Goal: Check status: Check status

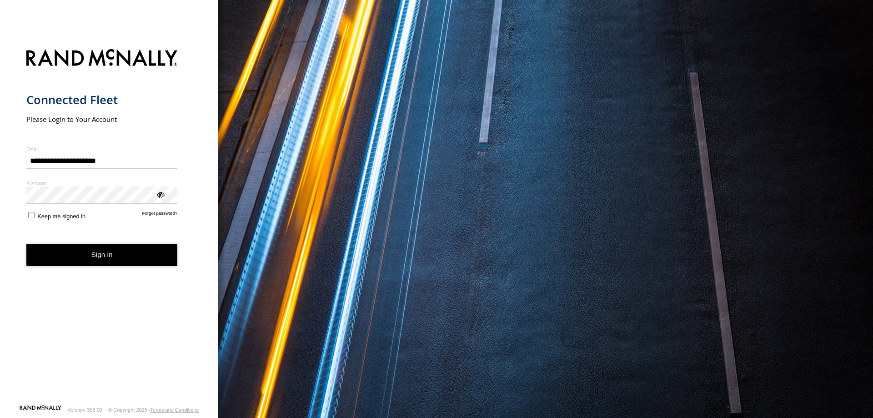
type input "**********"
click at [96, 248] on button "Sign in" at bounding box center [101, 255] width 151 height 22
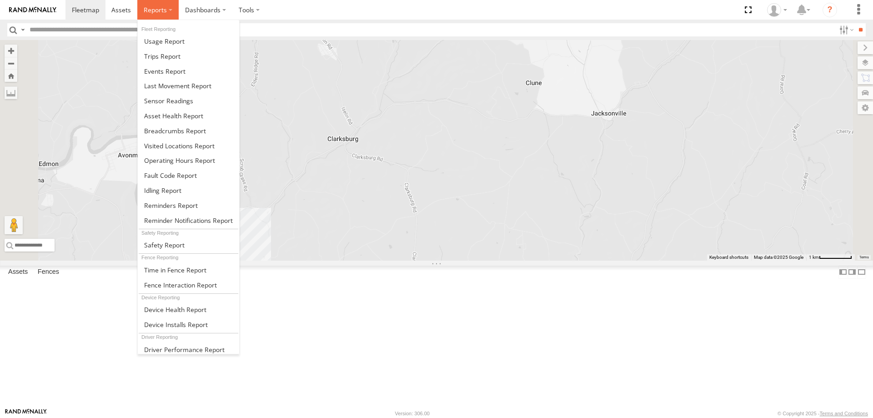
click at [159, 7] on span at bounding box center [155, 9] width 23 height 9
click at [171, 68] on span at bounding box center [164, 71] width 41 height 9
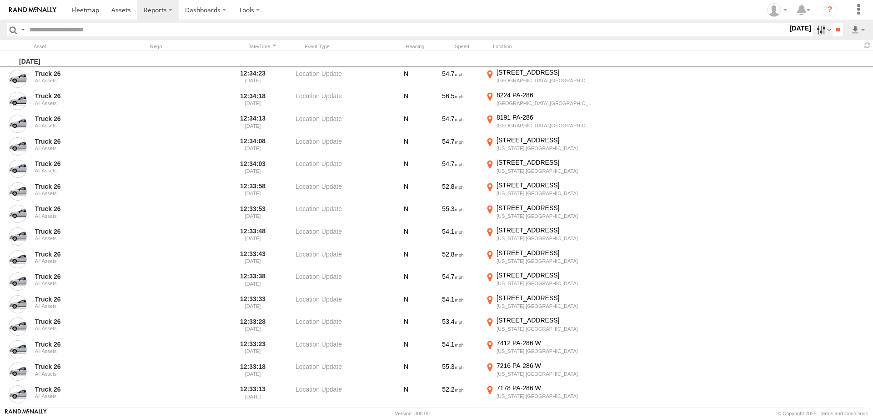
click at [817, 24] on label at bounding box center [823, 29] width 20 height 13
click at [788, 36] on label "Media" at bounding box center [788, 30] width 0 height 12
click at [0, 0] on span "Information" at bounding box center [0, 0] width 0 height 0
click at [833, 28] on input "**" at bounding box center [838, 29] width 10 height 13
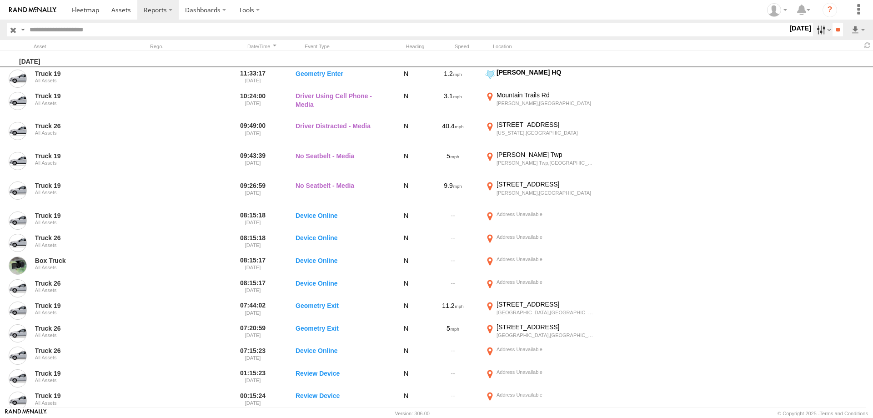
click at [822, 30] on label at bounding box center [823, 29] width 20 height 13
click at [0, 0] on label at bounding box center [0, 0] width 0 height 0
click at [839, 28] on input "**" at bounding box center [838, 29] width 10 height 13
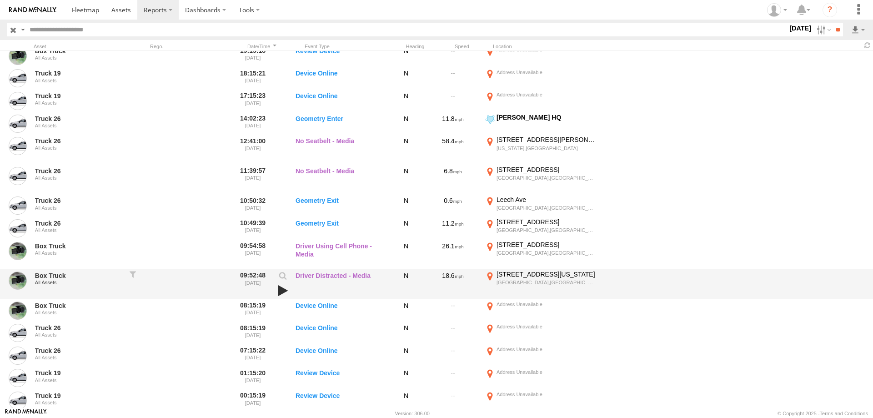
scroll to position [15, 0]
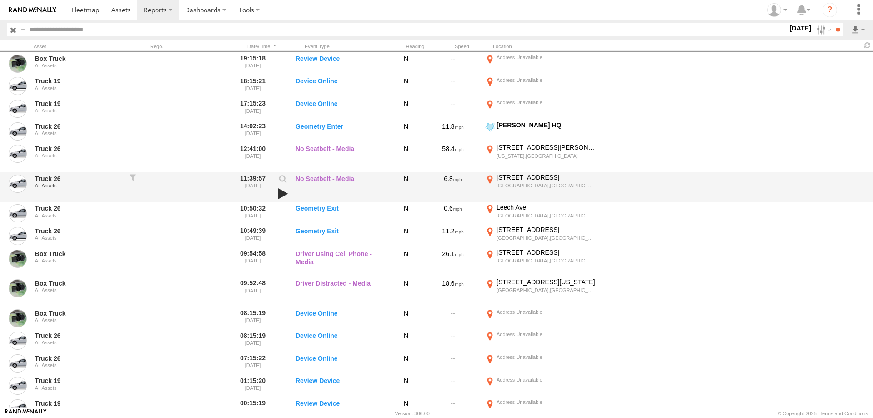
click at [281, 187] on link at bounding box center [282, 193] width 15 height 13
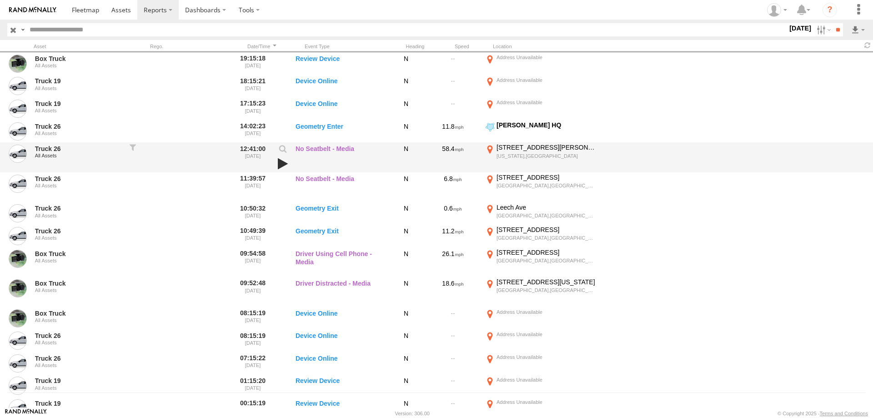
click at [281, 161] on link at bounding box center [282, 163] width 15 height 13
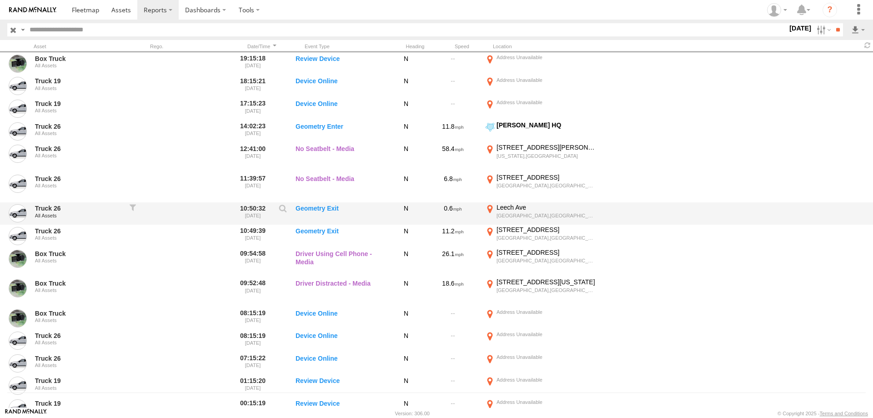
scroll to position [0, 0]
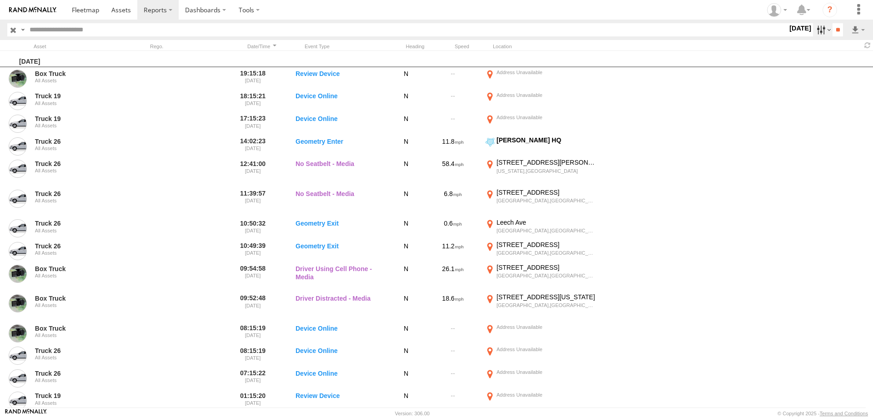
click at [819, 27] on label at bounding box center [823, 29] width 20 height 13
click at [0, 0] on label at bounding box center [0, 0] width 0 height 0
click at [839, 32] on input "**" at bounding box center [838, 29] width 10 height 13
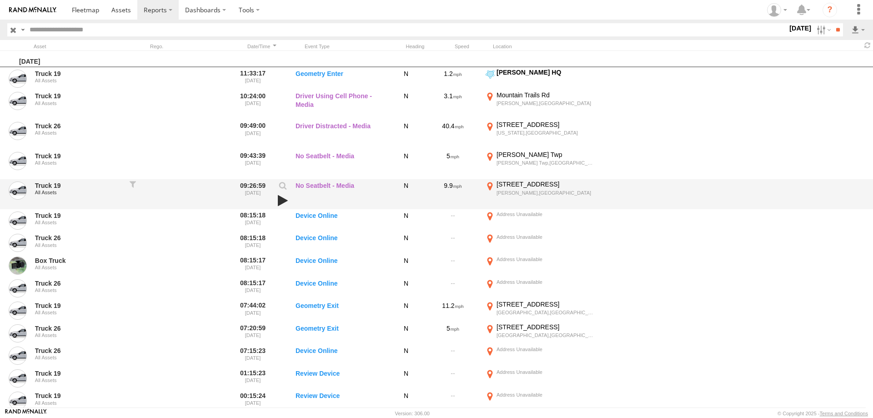
click at [286, 198] on link at bounding box center [282, 200] width 15 height 13
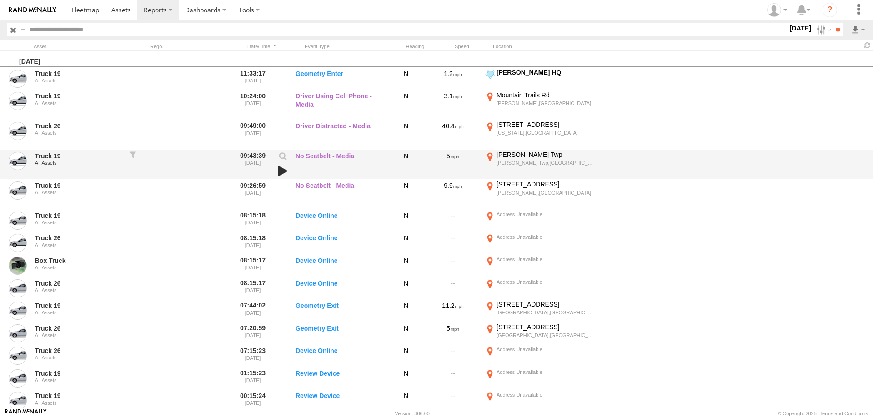
click at [284, 167] on link at bounding box center [282, 171] width 15 height 13
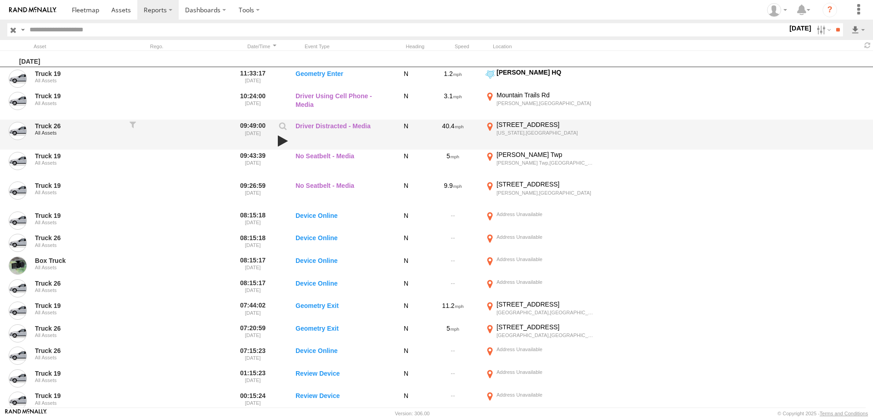
click at [282, 140] on link at bounding box center [282, 141] width 15 height 13
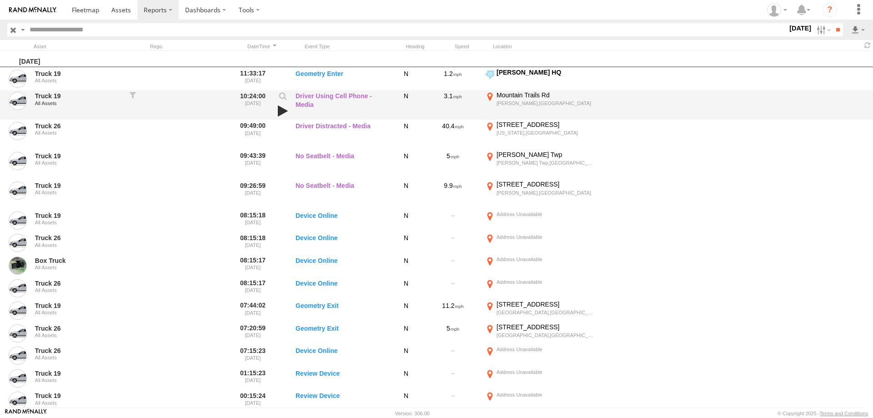
click at [279, 110] on link at bounding box center [282, 111] width 15 height 13
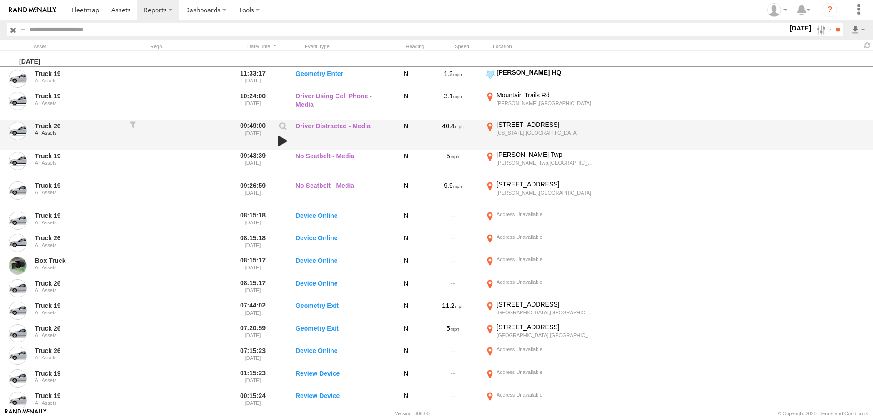
click at [286, 141] on link at bounding box center [282, 141] width 15 height 13
